Goal: Task Accomplishment & Management: Use online tool/utility

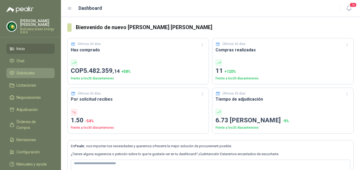
click at [31, 69] on link "Solicitudes" at bounding box center [30, 73] width 48 height 10
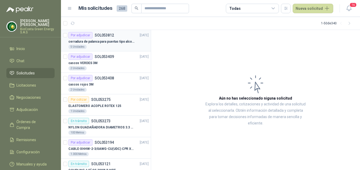
click at [103, 46] on div "5 Unidades" at bounding box center [108, 47] width 80 height 4
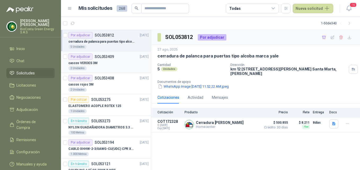
click at [103, 60] on div "Por adjudicar SOL053409" at bounding box center [91, 57] width 46 height 6
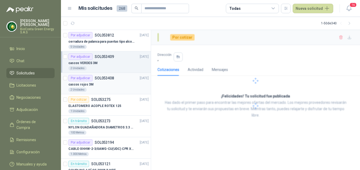
click at [101, 80] on p "SOL053408" at bounding box center [104, 78] width 19 height 4
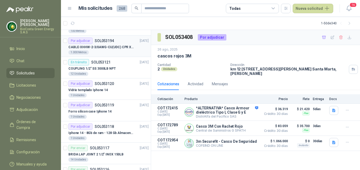
scroll to position [106, 0]
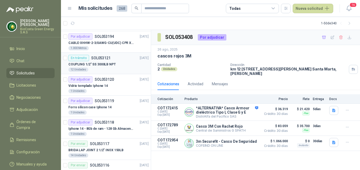
click at [99, 69] on div "12 Unidades" at bounding box center [108, 70] width 80 height 4
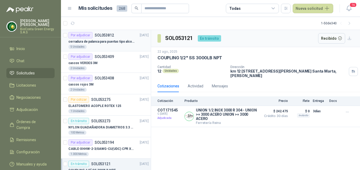
click at [117, 47] on div "5 Unidades" at bounding box center [108, 47] width 80 height 4
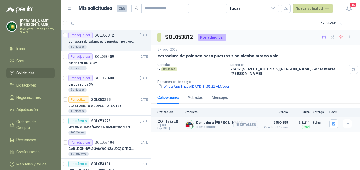
drag, startPoint x: 245, startPoint y: 124, endPoint x: 203, endPoint y: 129, distance: 42.7
click at [246, 124] on button "Detalles" at bounding box center [245, 124] width 25 height 7
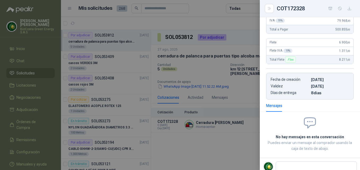
scroll to position [46, 0]
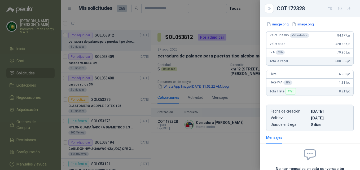
click at [126, 86] on div at bounding box center [180, 85] width 360 height 170
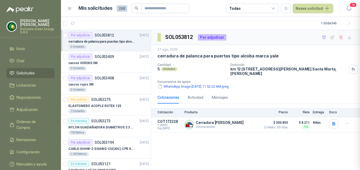
scroll to position [102, 0]
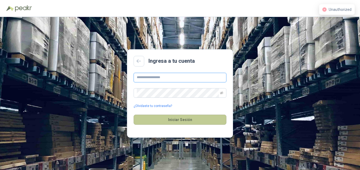
type input "**********"
click at [192, 117] on button "Iniciar Sesión" at bounding box center [180, 120] width 93 height 10
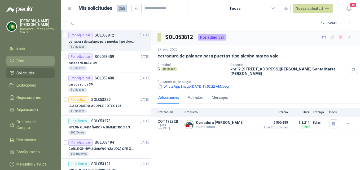
click at [31, 64] on link "Chat" at bounding box center [30, 61] width 48 height 10
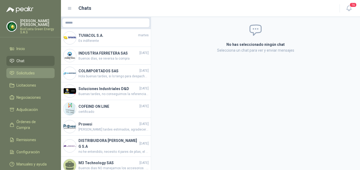
click at [43, 71] on li "Solicitudes" at bounding box center [31, 73] width 42 height 6
